Goal: Check status: Check status

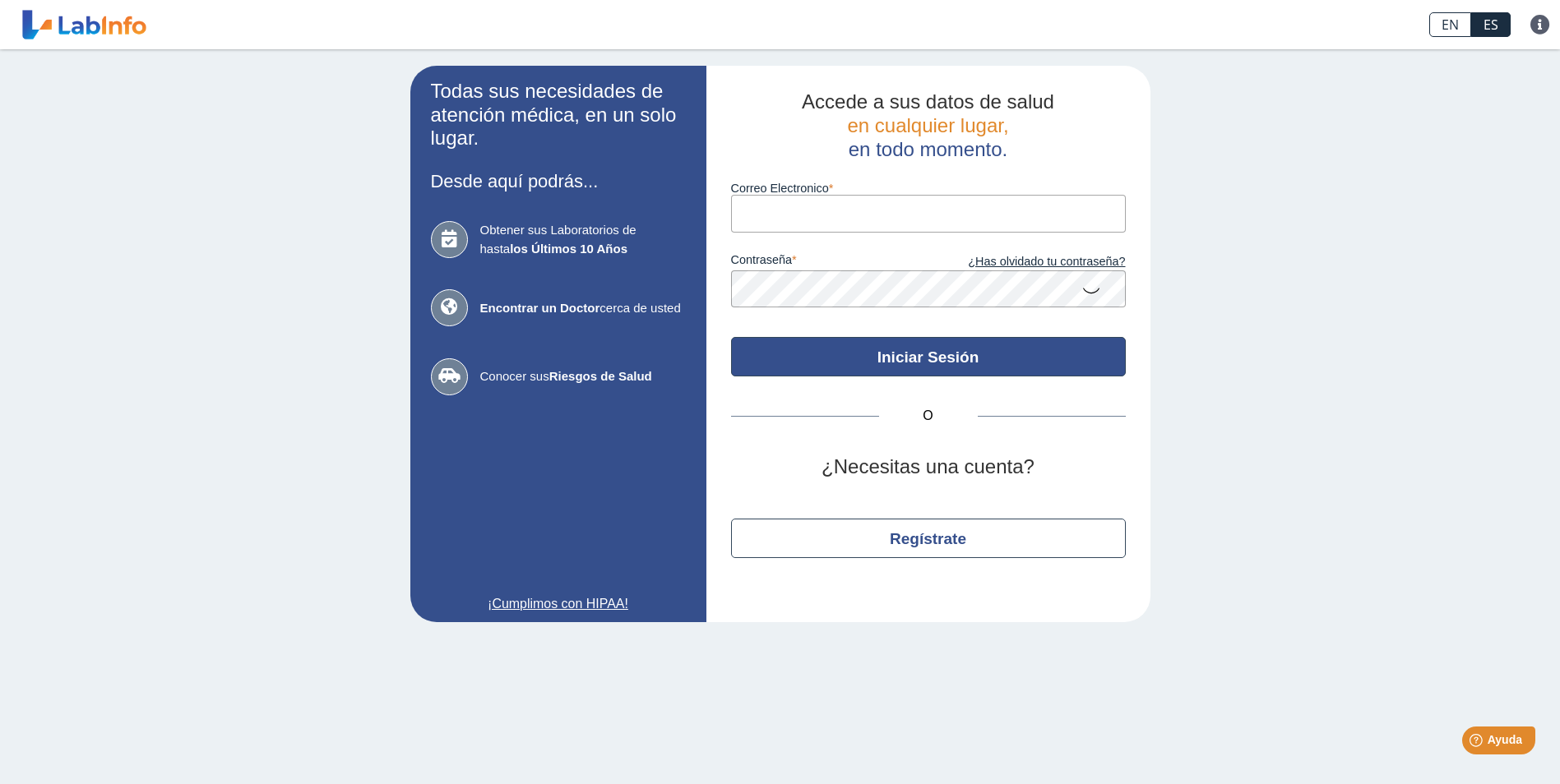
type input "[EMAIL_ADDRESS][DOMAIN_NAME]"
click at [958, 360] on button "Iniciar Sesión" at bounding box center [928, 356] width 395 height 39
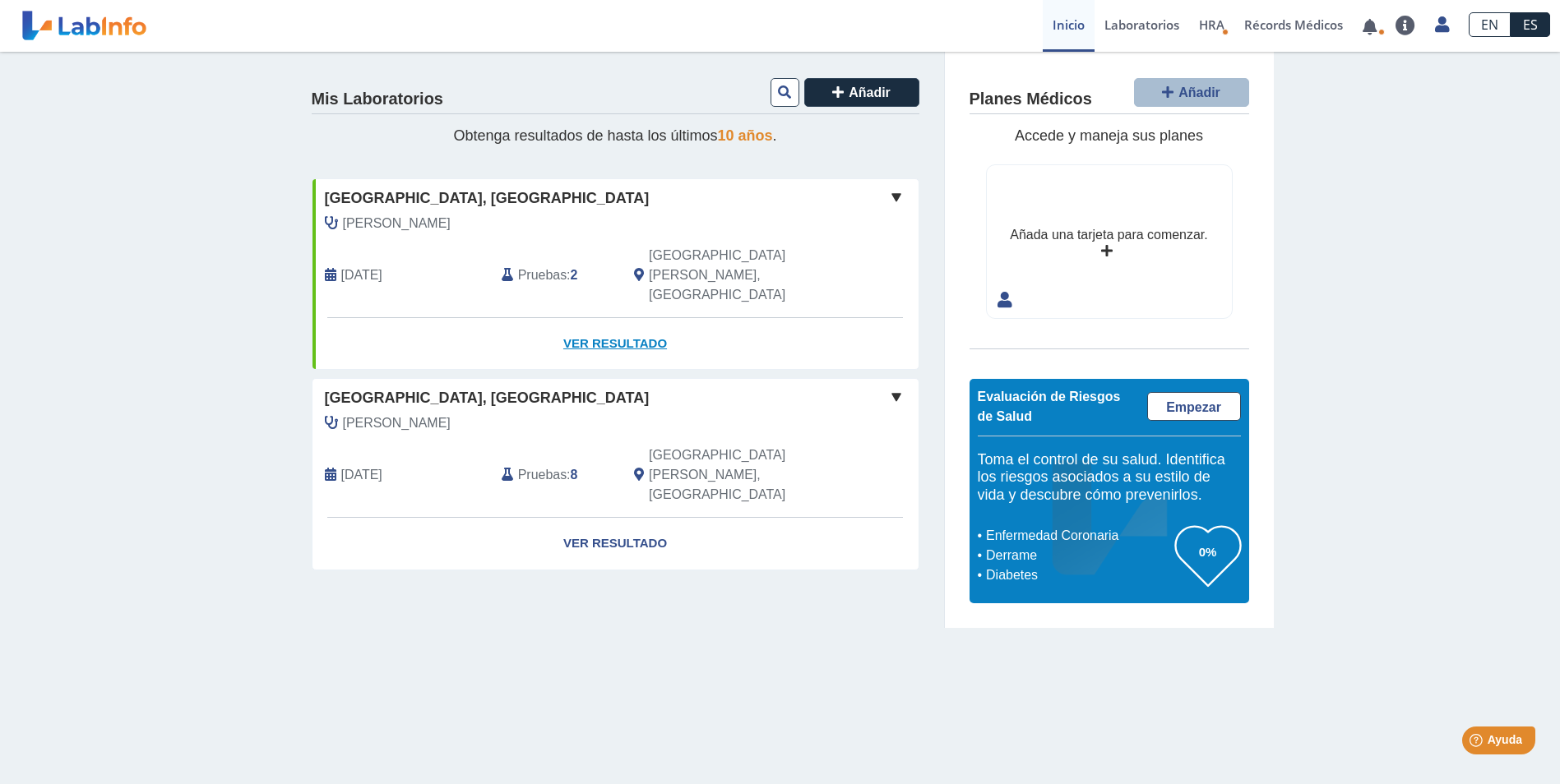
click at [602, 318] on link "Ver Resultado" at bounding box center [615, 344] width 607 height 52
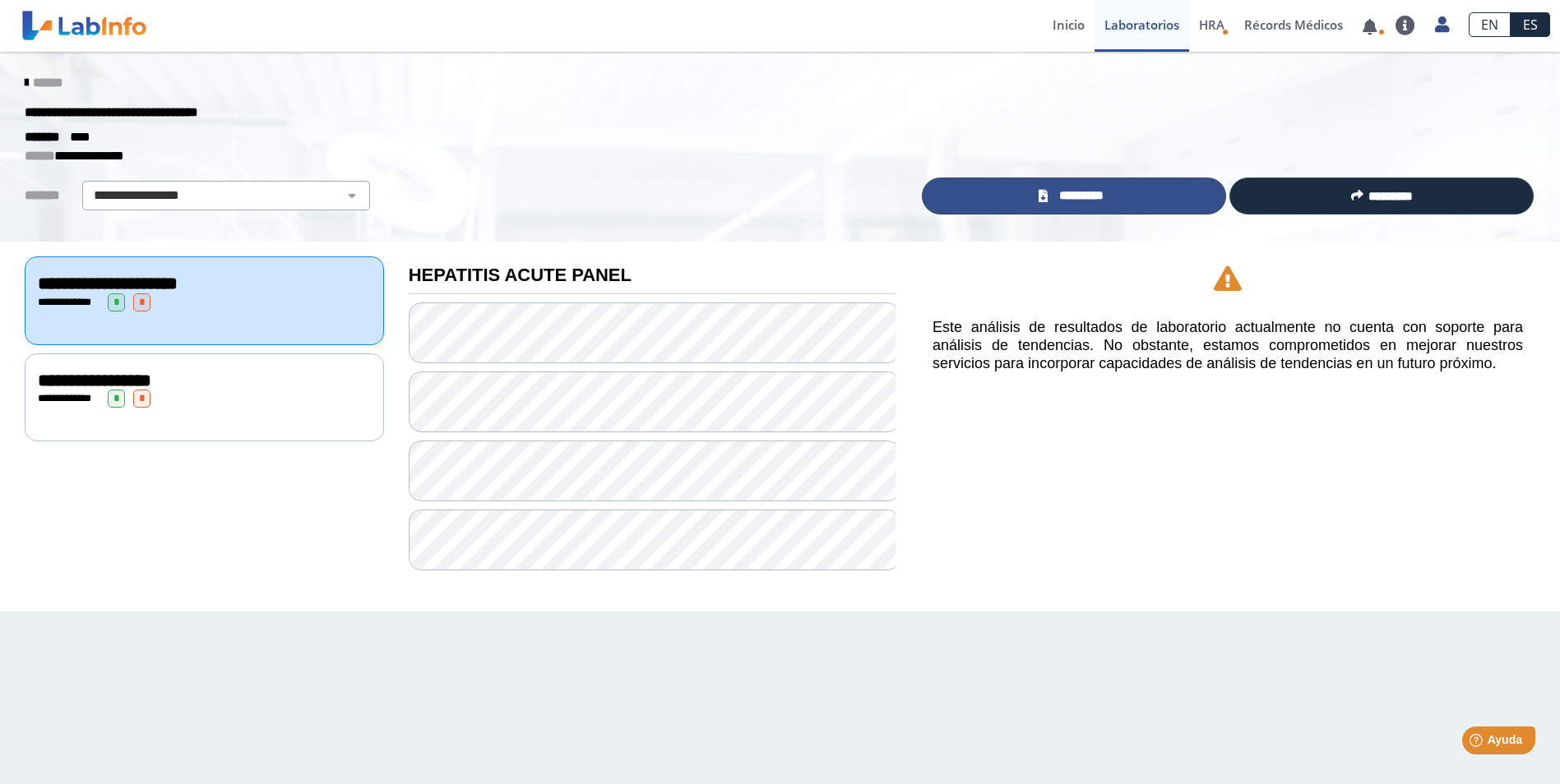
click at [1028, 188] on link "*********" at bounding box center [1075, 196] width 305 height 37
